Goal: Task Accomplishment & Management: Use online tool/utility

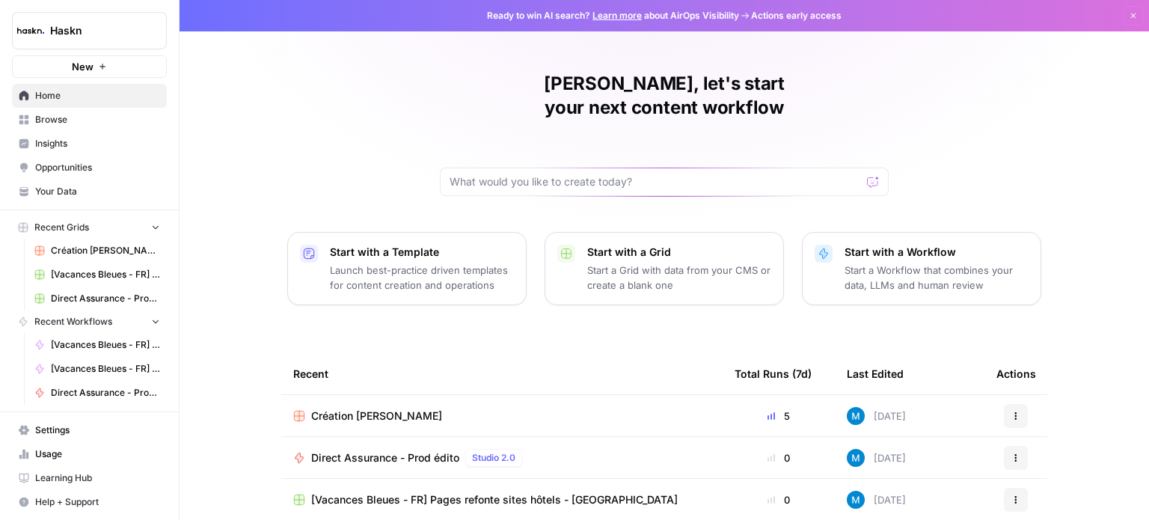
click at [64, 116] on span "Browse" at bounding box center [97, 119] width 125 height 13
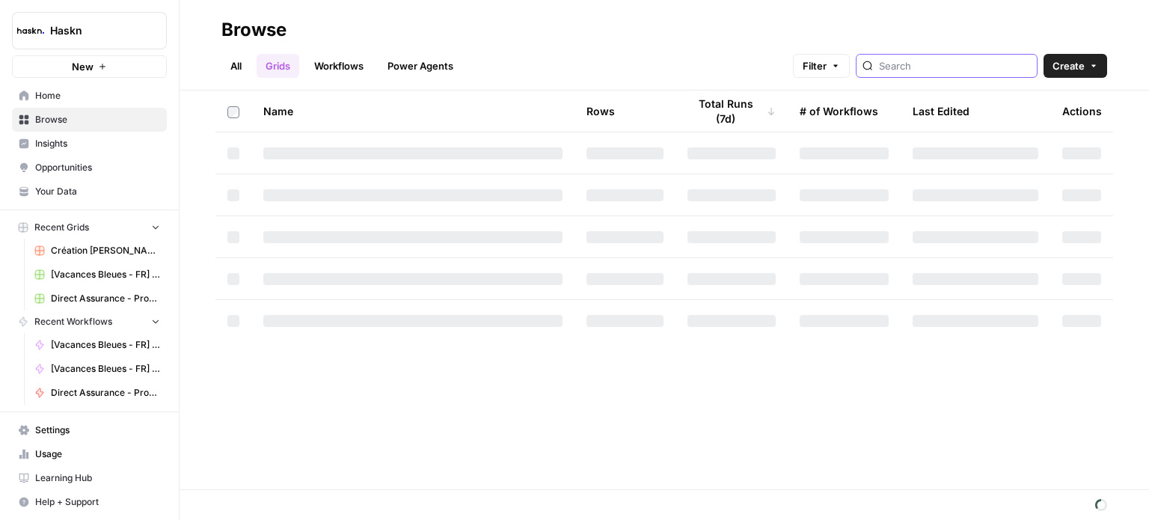
click at [573, 59] on input "search" at bounding box center [955, 65] width 152 height 15
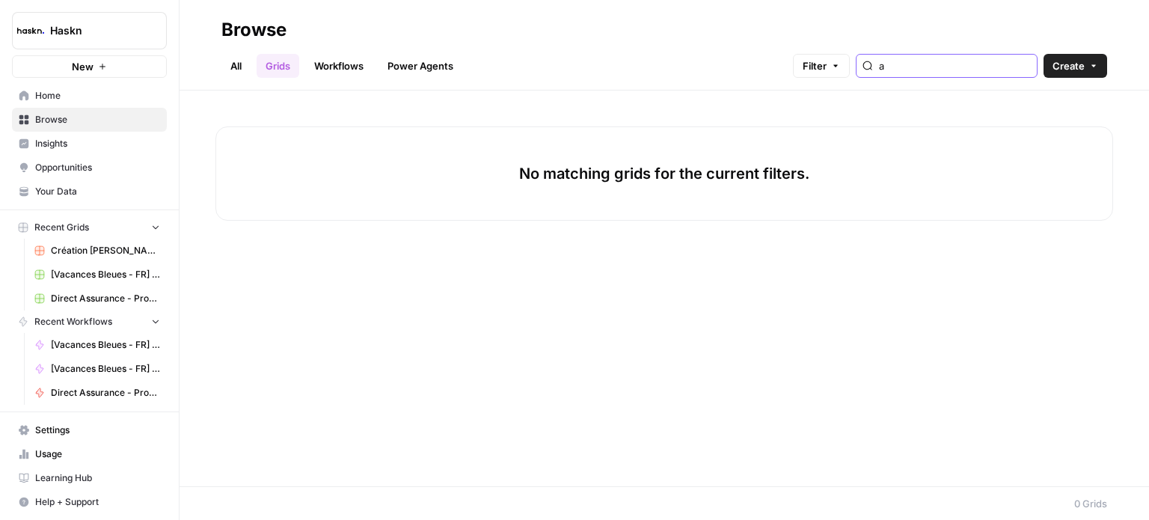
type input "a"
type input "l"
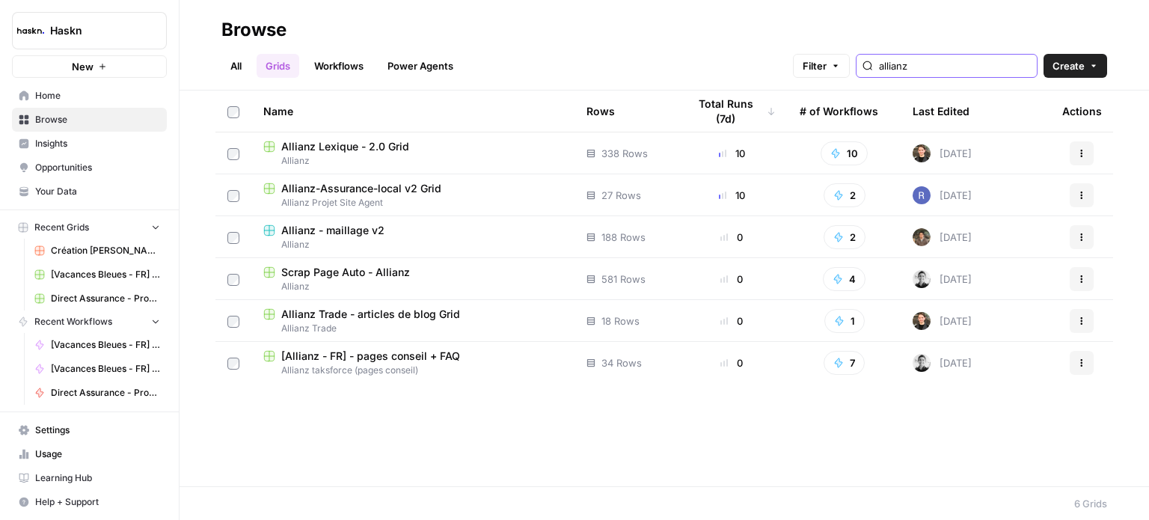
type input "allianz"
click at [405, 186] on span "Allianz-Assurance-local v2 Grid" at bounding box center [361, 188] width 160 height 15
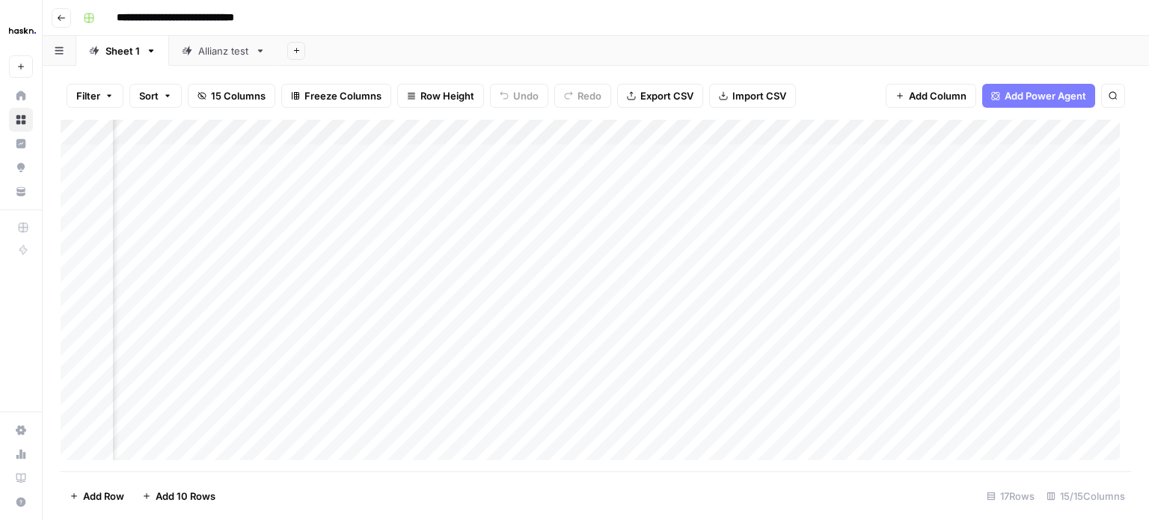
scroll to position [0, 1803]
click at [573, 153] on div "Add Column" at bounding box center [596, 296] width 1070 height 352
click at [573, 179] on div "Add Column" at bounding box center [596, 296] width 1070 height 352
click at [573, 158] on div "Add Column" at bounding box center [596, 296] width 1070 height 352
